Goal: Find specific page/section

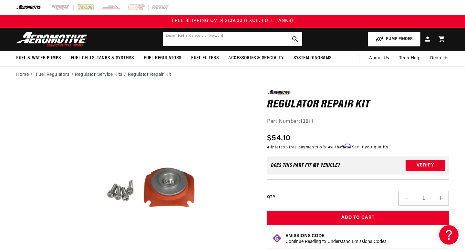
click at [271, 38] on input "text" at bounding box center [232, 39] width 139 height 14
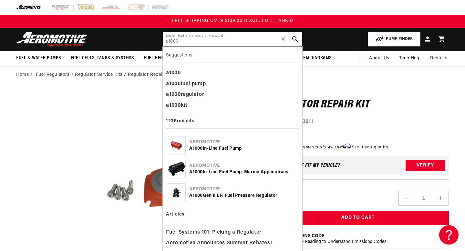
type input "a1000"
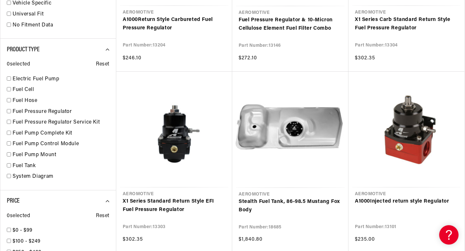
scroll to position [410, 0]
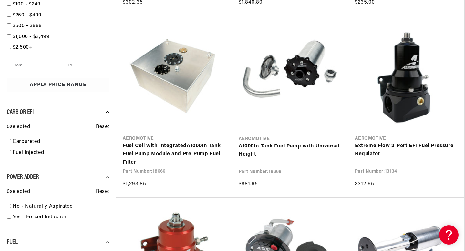
scroll to position [648, 0]
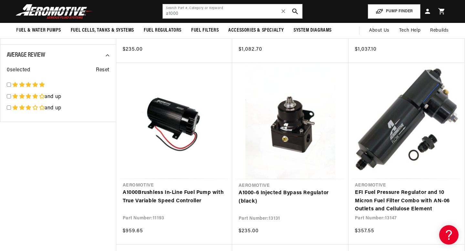
scroll to position [763, 0]
